Goal: Task Accomplishment & Management: Use online tool/utility

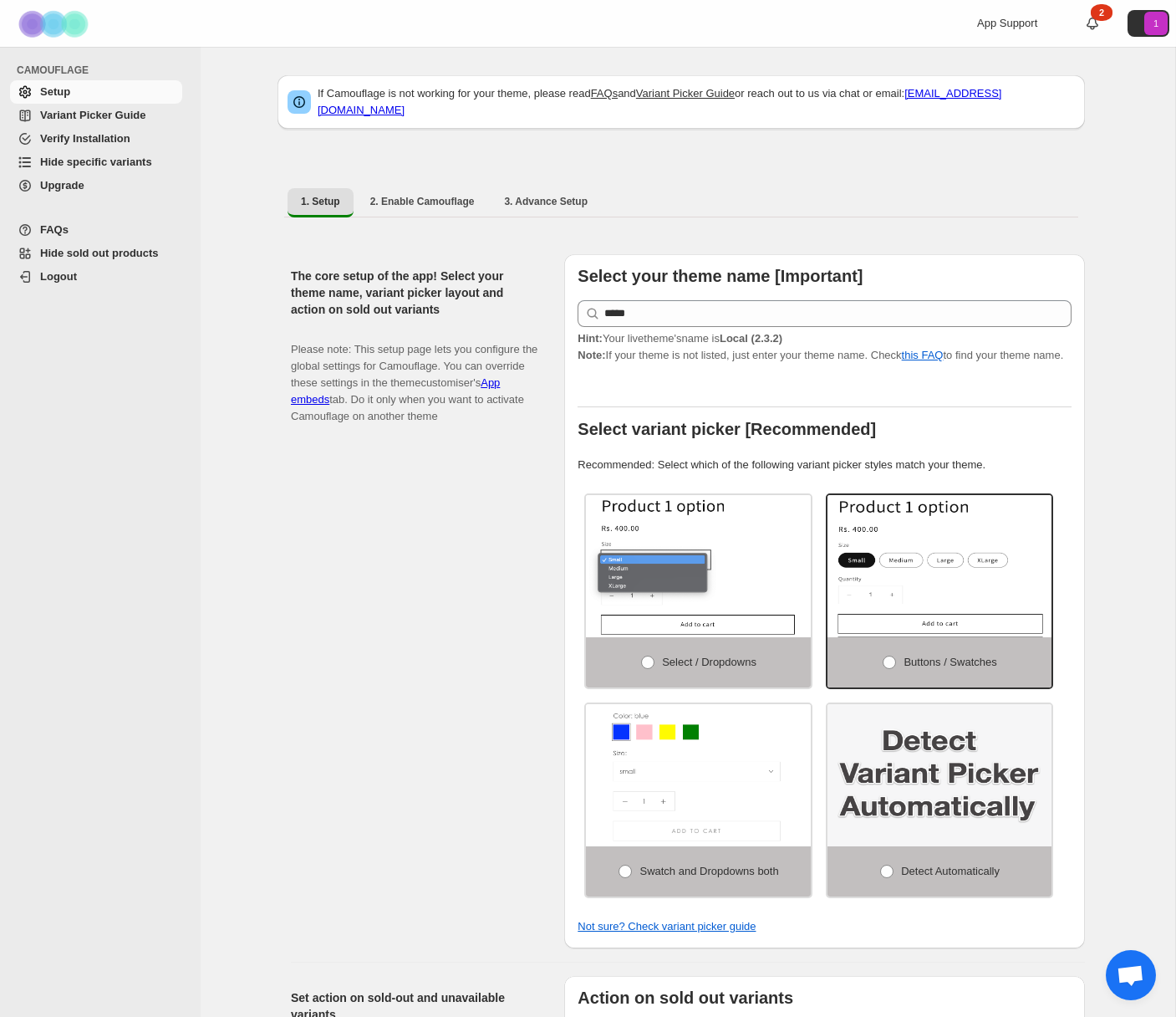
click at [119, 164] on span "Hide specific variants" at bounding box center [96, 162] width 112 height 12
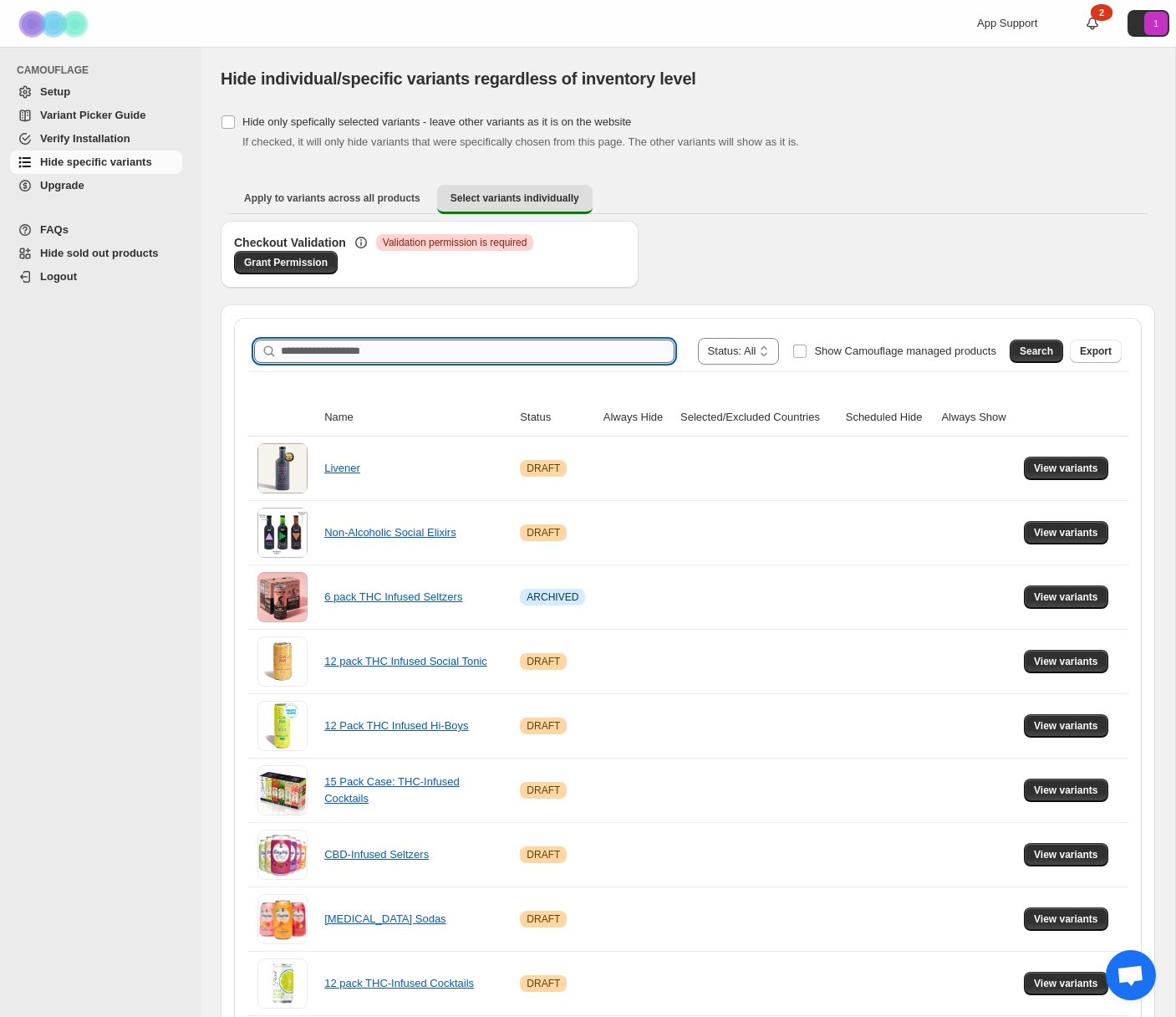
click at [452, 346] on input "Search product name" at bounding box center [477, 351] width 393 height 24
type input "**********"
click at [1040, 351] on span "Search" at bounding box center [1037, 351] width 33 height 13
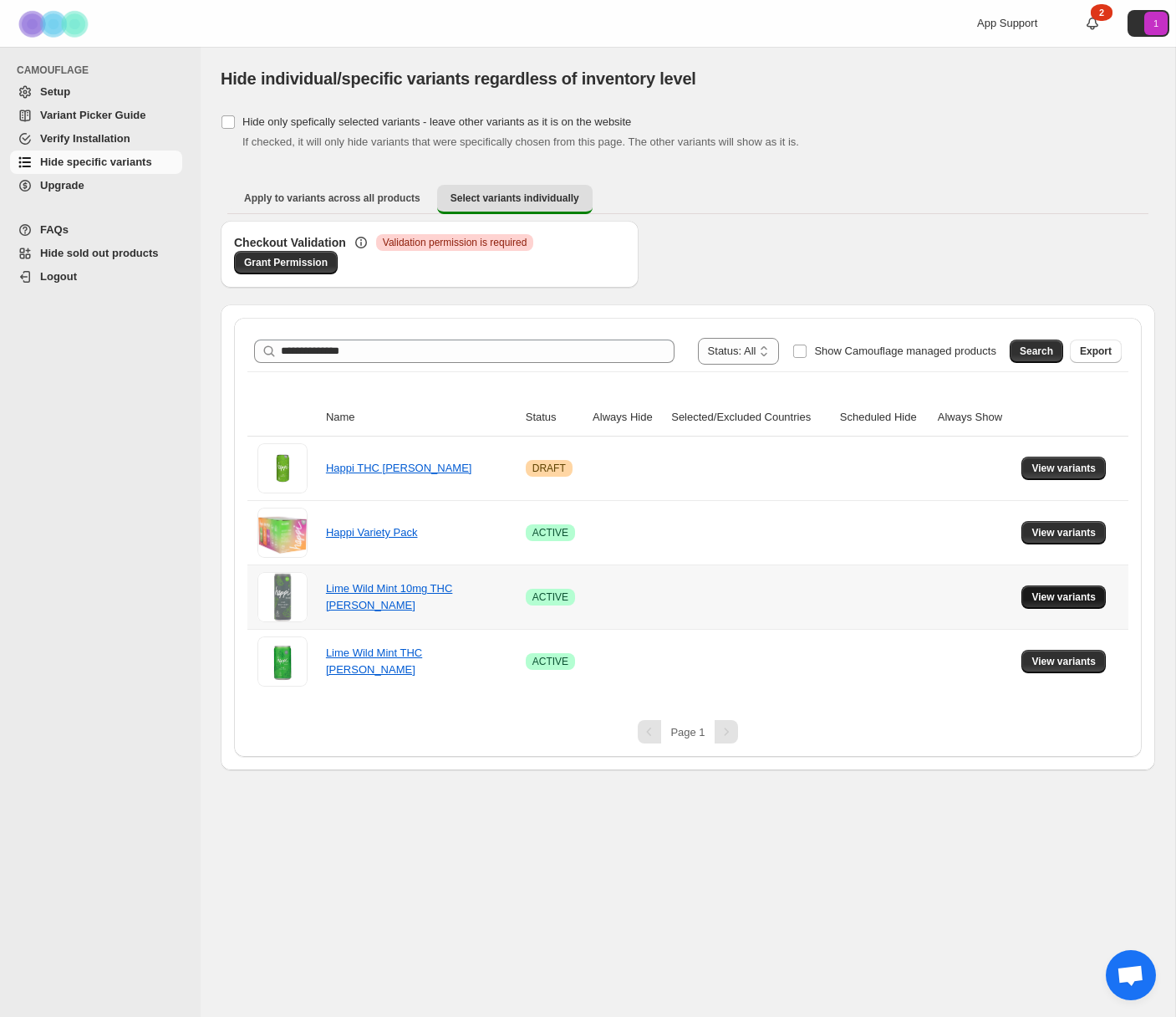
click at [1081, 593] on span "View variants" at bounding box center [1064, 596] width 65 height 13
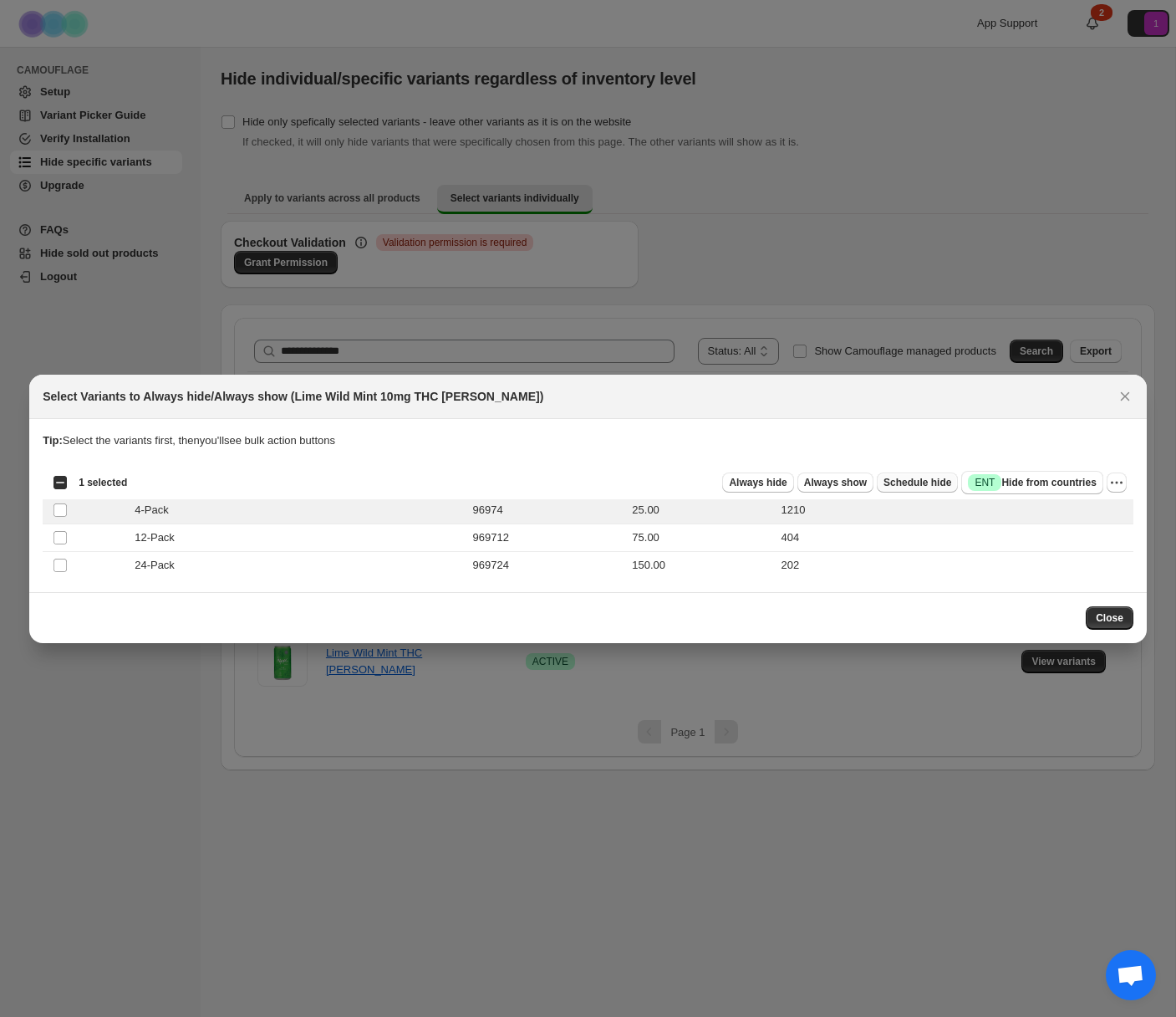
click at [903, 486] on span "Schedule hide" at bounding box center [917, 482] width 67 height 13
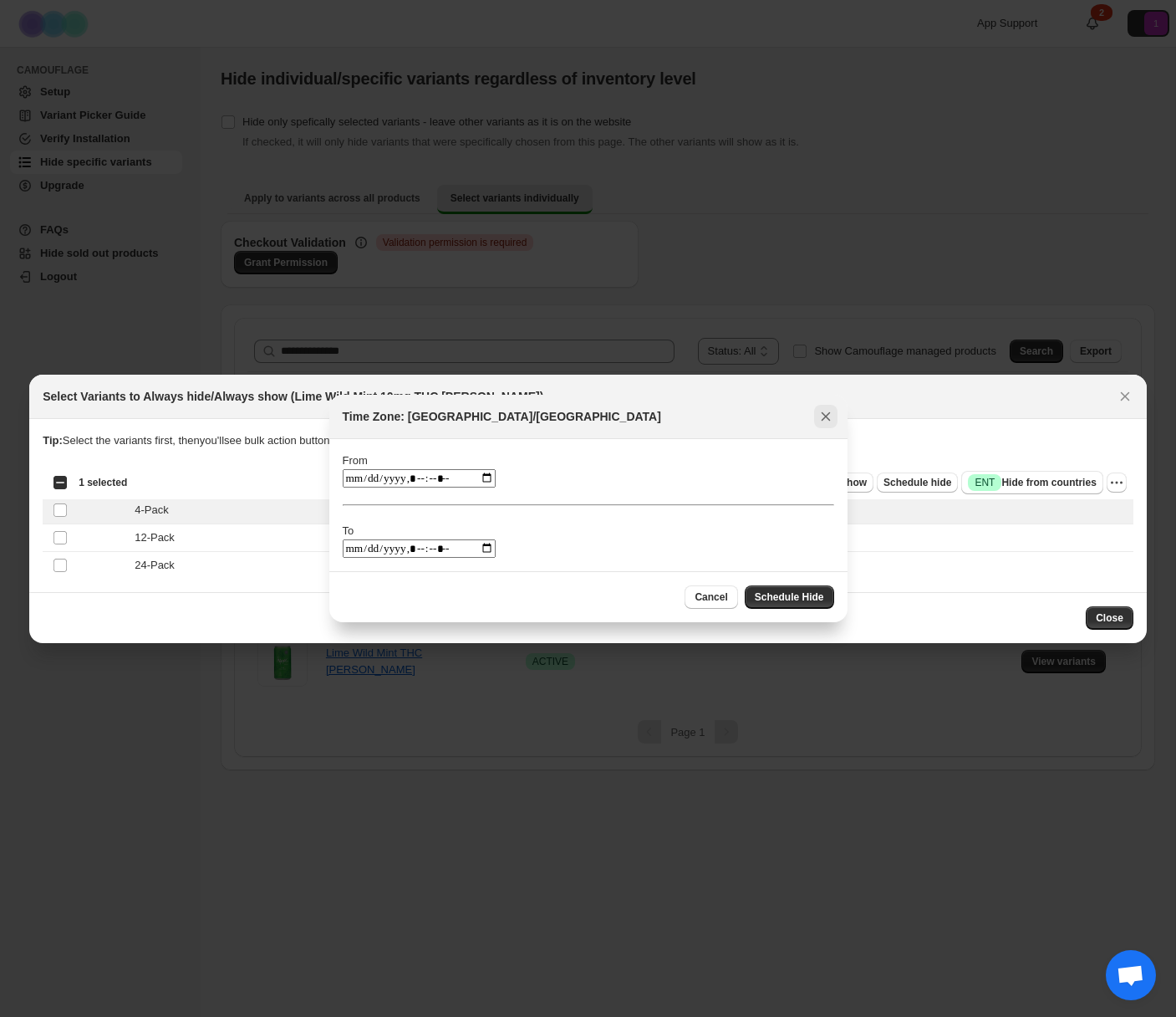
click at [828, 414] on icon "Close" at bounding box center [825, 416] width 10 height 10
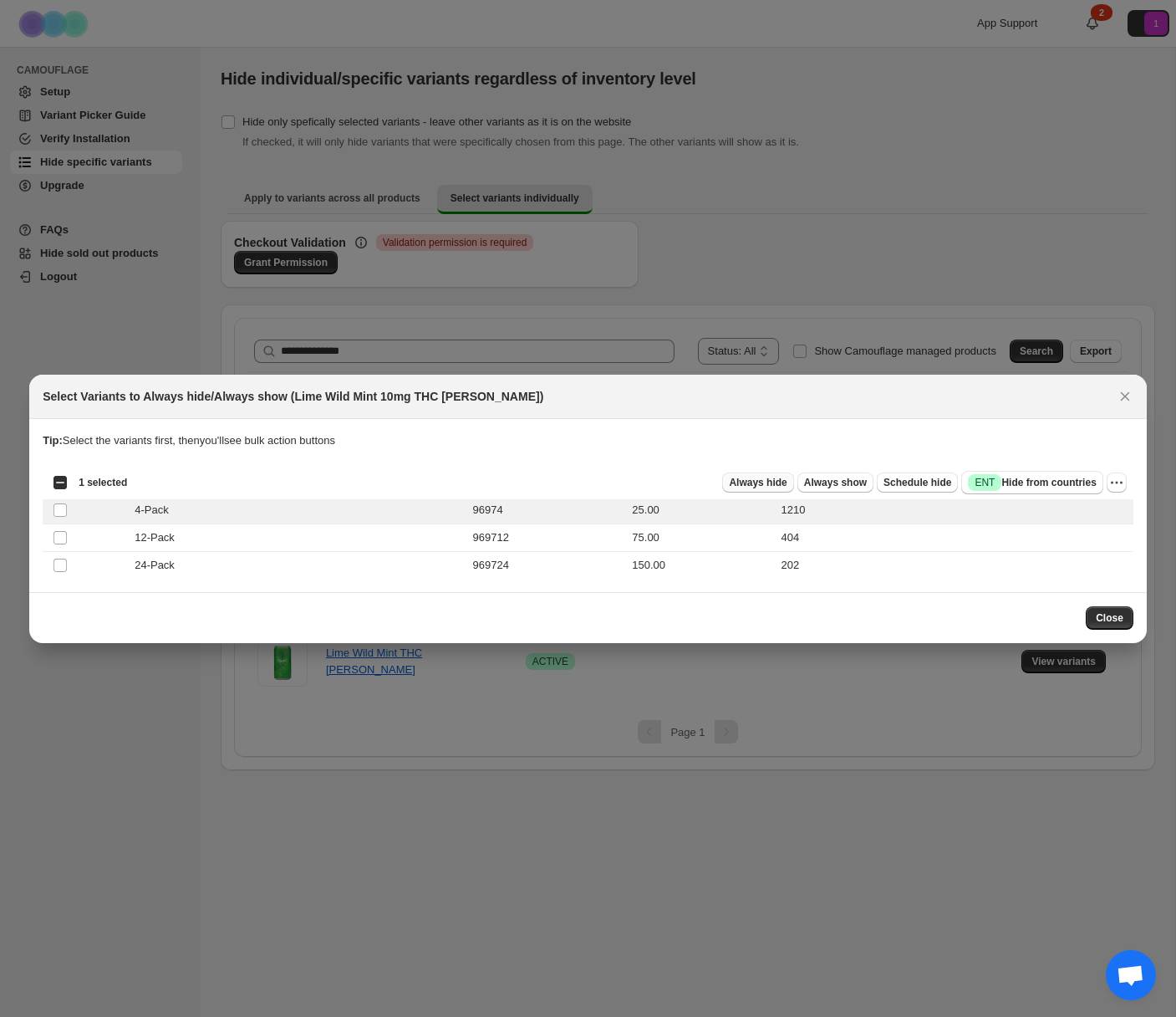
click at [763, 484] on span "Always hide" at bounding box center [758, 482] width 58 height 13
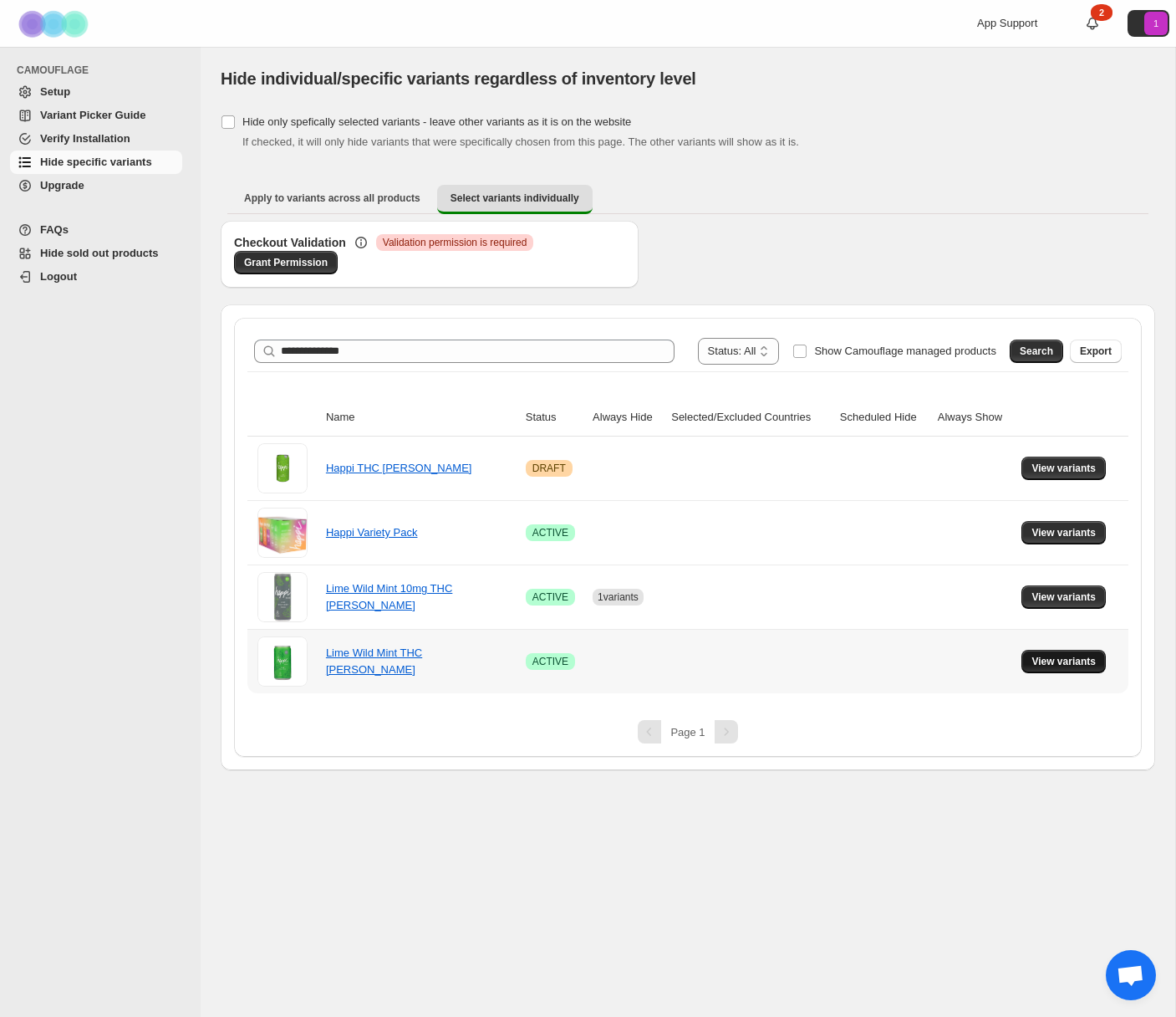
drag, startPoint x: 975, startPoint y: 660, endPoint x: 1046, endPoint y: 664, distance: 71.1
click at [977, 660] on td at bounding box center [975, 661] width 85 height 65
click at [1084, 663] on span "View variants" at bounding box center [1064, 661] width 65 height 13
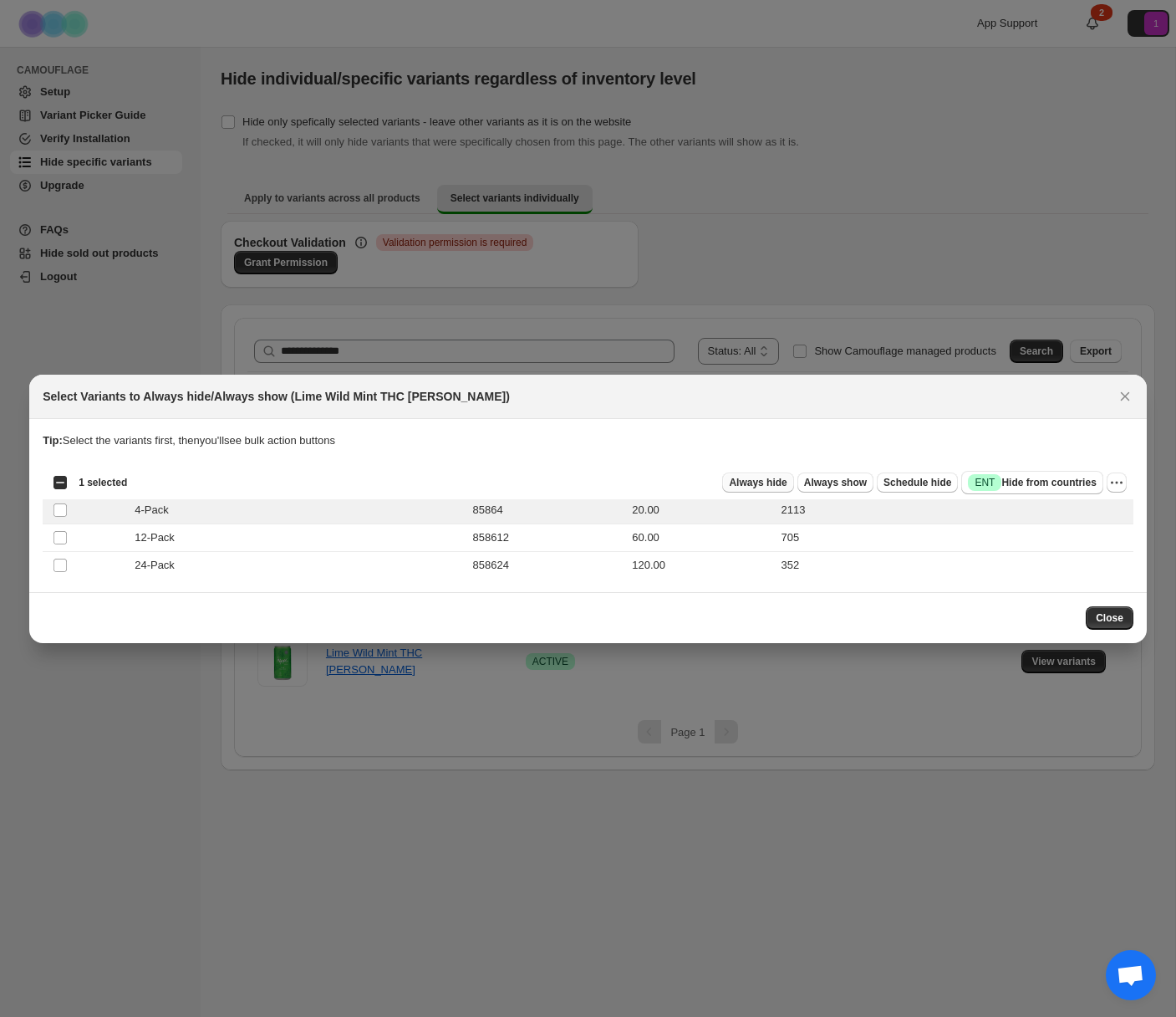
click at [770, 484] on span "Always hide" at bounding box center [758, 482] width 58 height 13
